Goal: Navigation & Orientation: Find specific page/section

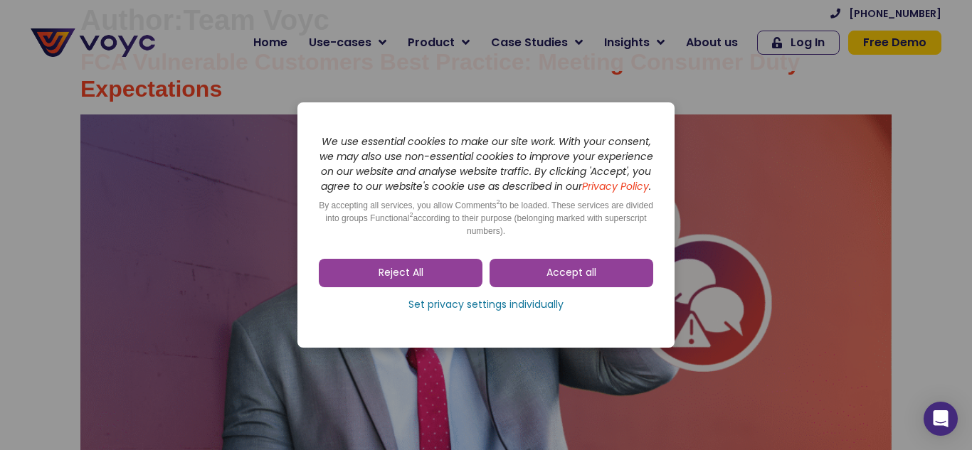
click at [435, 278] on link "Reject All" at bounding box center [401, 273] width 164 height 28
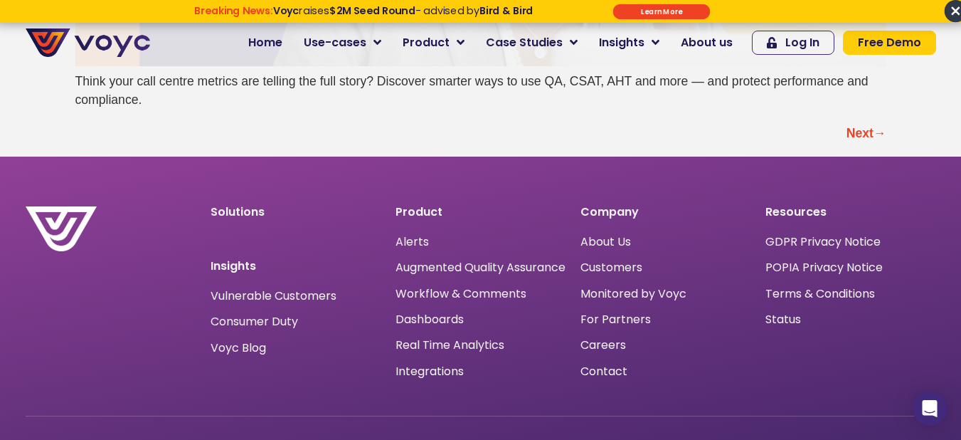
scroll to position [4639, 0]
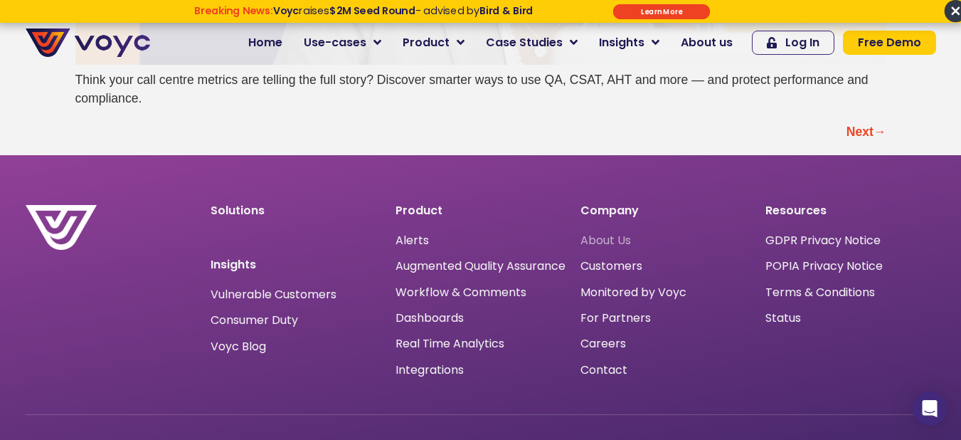
click at [614, 241] on span "About Us" at bounding box center [606, 241] width 51 height 0
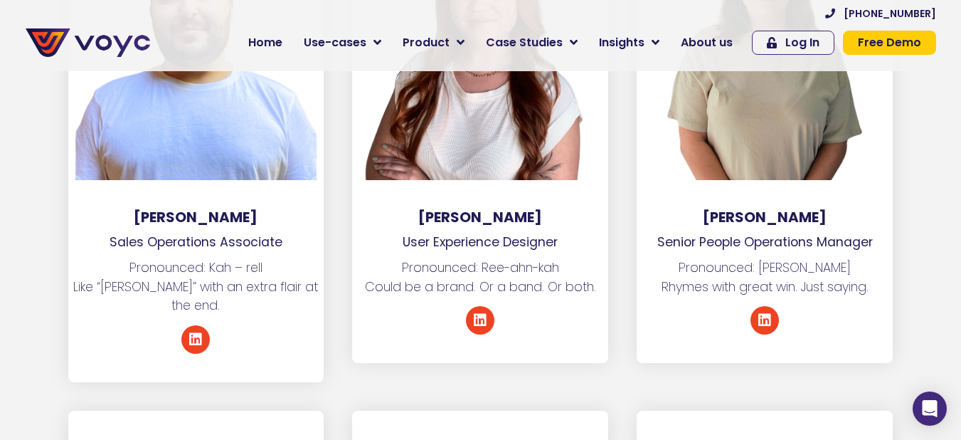
scroll to position [6438, 0]
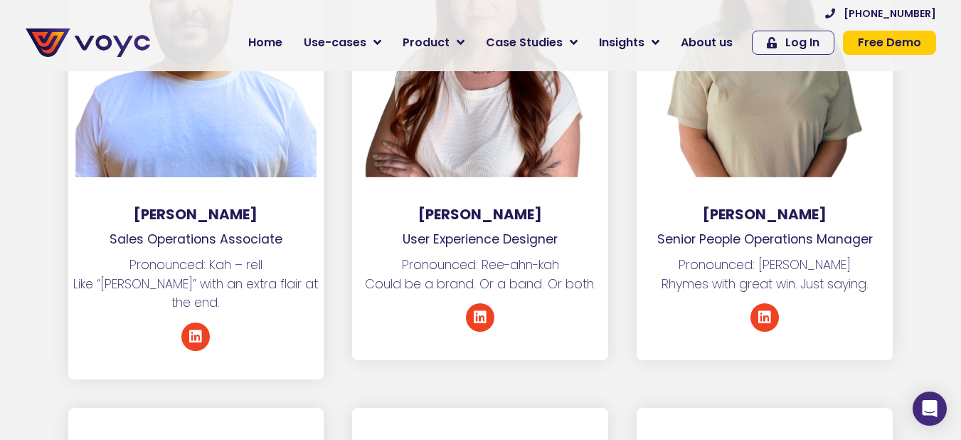
click at [788, 206] on h3 "[PERSON_NAME]" at bounding box center [765, 214] width 256 height 17
click at [784, 230] on p "Senior People Operations Manager" at bounding box center [765, 239] width 256 height 19
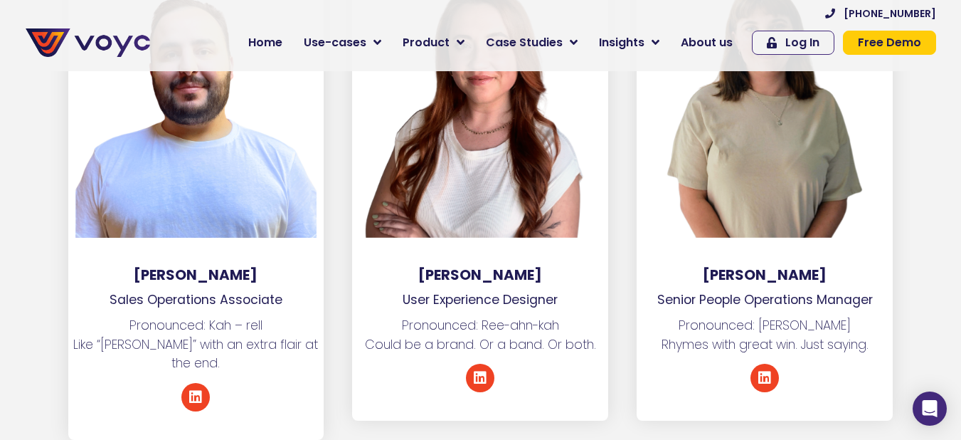
scroll to position [6377, 0]
